Goal: Task Accomplishment & Management: Complete application form

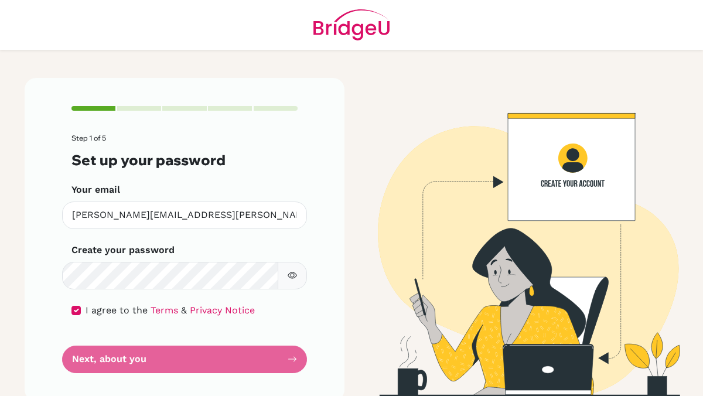
click at [125, 353] on form "Step 1 of 5 Set up your password Your email [PERSON_NAME][EMAIL_ADDRESS][PERSON…" at bounding box center [185, 253] width 226 height 239
click at [221, 227] on input "[PERSON_NAME][EMAIL_ADDRESS][PERSON_NAME][DOMAIN_NAME]" at bounding box center [184, 216] width 245 height 28
click at [295, 280] on button "button" at bounding box center [292, 276] width 29 height 28
click at [291, 276] on icon "button" at bounding box center [292, 275] width 9 height 9
click at [152, 352] on form "Step 1 of 5 Set up your password Your email [PERSON_NAME][EMAIL_ADDRESS][PERSON…" at bounding box center [185, 253] width 226 height 239
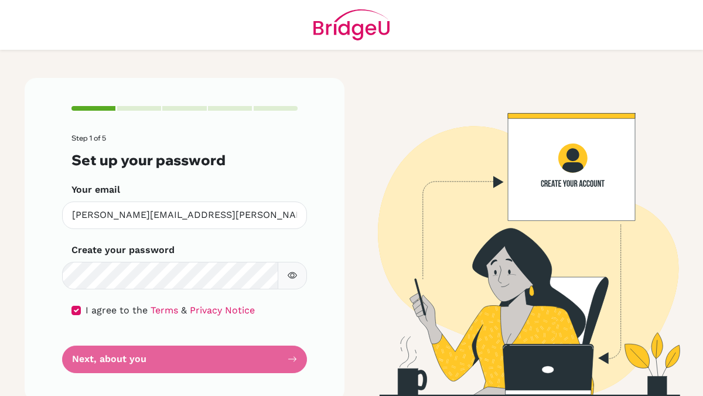
click at [152, 360] on form "Step 1 of 5 Set up your password Your email [PERSON_NAME][EMAIL_ADDRESS][PERSON…" at bounding box center [185, 253] width 226 height 239
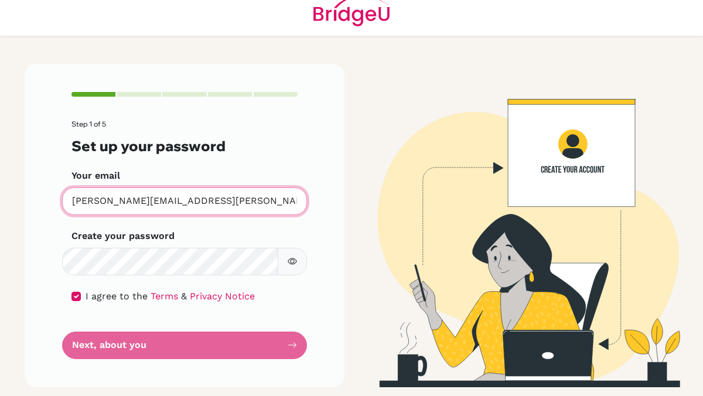
click at [261, 207] on input "[PERSON_NAME][EMAIL_ADDRESS][PERSON_NAME][DOMAIN_NAME]" at bounding box center [184, 202] width 245 height 28
click at [240, 201] on input "[PERSON_NAME][EMAIL_ADDRESS][PERSON_NAME][DOMAIN_NAME]" at bounding box center [184, 202] width 245 height 28
